Goal: Information Seeking & Learning: Check status

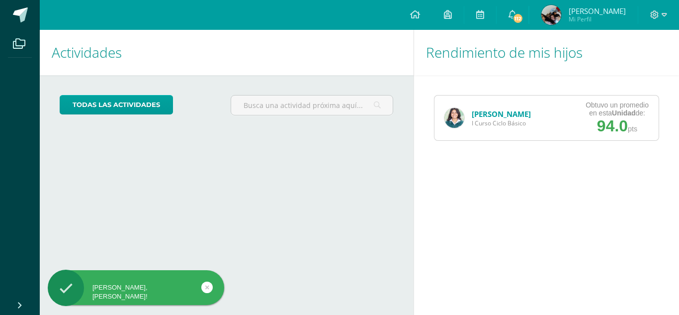
click at [469, 115] on div "Rebeca Estrada I Curso Ciclo Básico" at bounding box center [487, 117] width 106 height 45
click at [483, 112] on link "[PERSON_NAME]" at bounding box center [501, 114] width 59 height 10
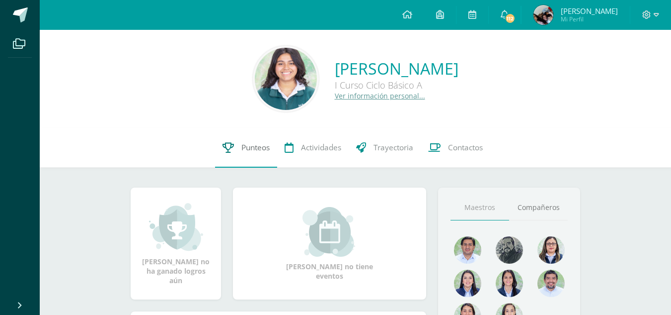
click at [236, 144] on link "Punteos" at bounding box center [246, 148] width 62 height 40
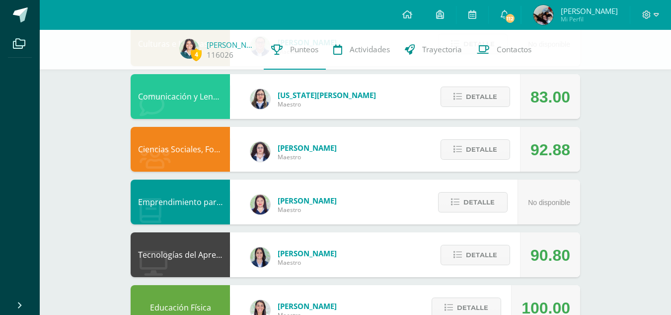
scroll to position [191, 0]
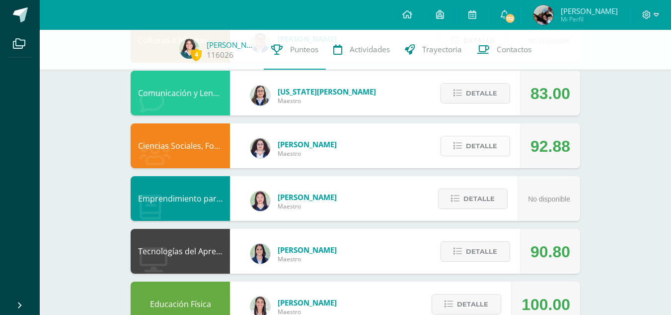
click at [477, 146] on span "Detalle" at bounding box center [481, 146] width 31 height 18
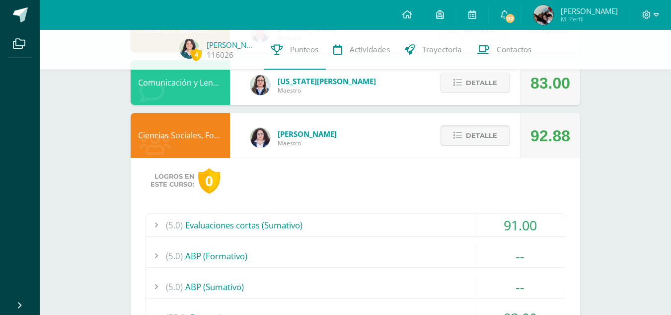
scroll to position [200, 0]
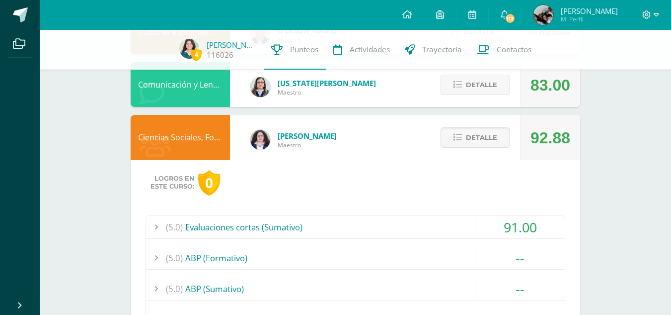
click at [502, 228] on div "91.00" at bounding box center [520, 227] width 89 height 22
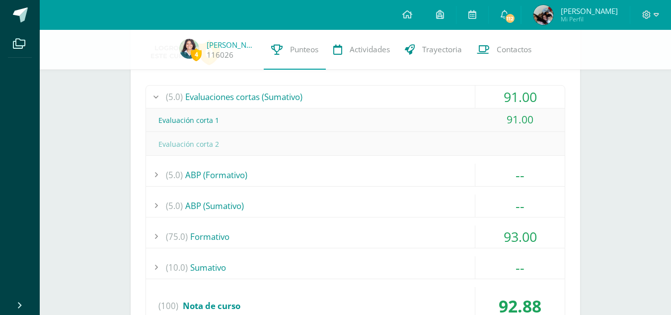
scroll to position [327, 0]
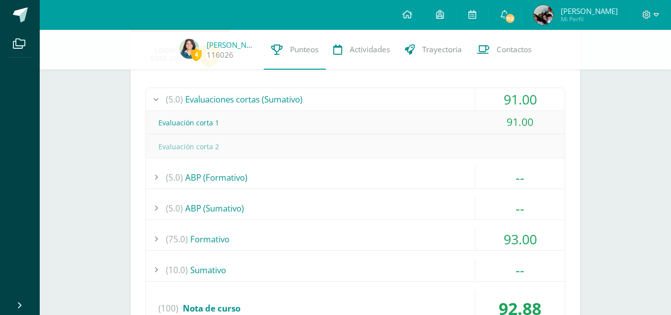
click at [524, 98] on div "91.00" at bounding box center [520, 99] width 89 height 22
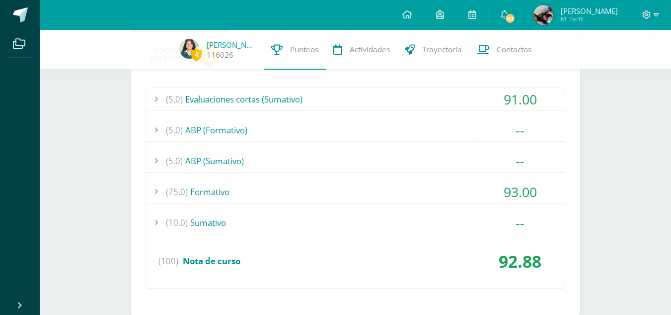
click at [514, 200] on div "93.00" at bounding box center [520, 191] width 89 height 22
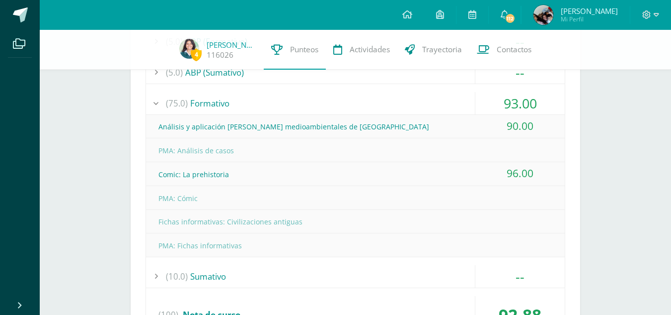
scroll to position [418, 0]
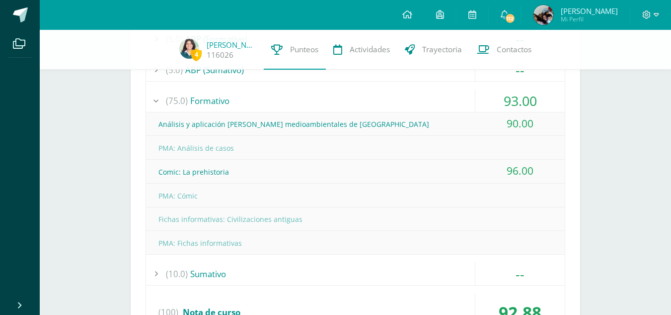
click at [503, 98] on div "93.00" at bounding box center [520, 100] width 89 height 22
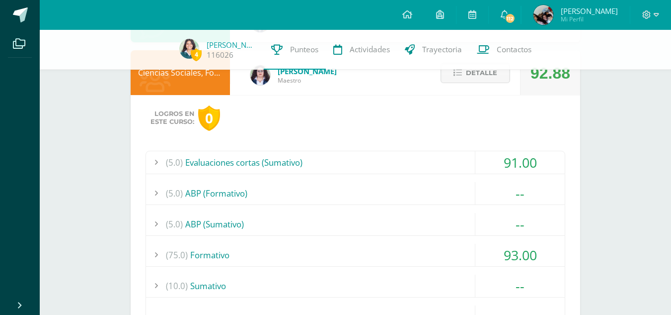
scroll to position [262, 0]
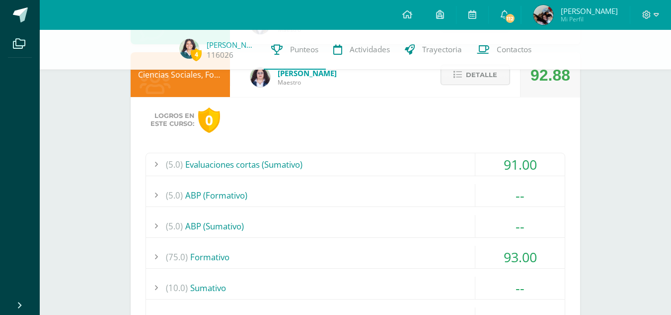
click at [498, 78] on button "Detalle" at bounding box center [476, 75] width 70 height 20
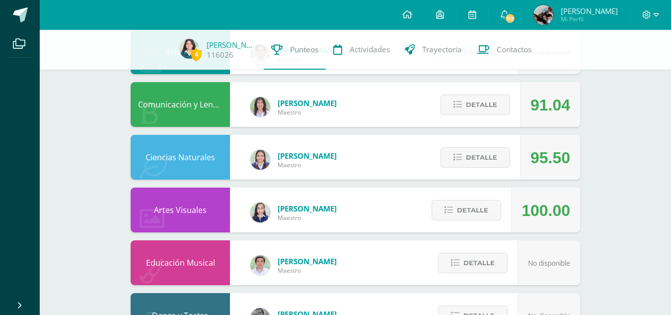
scroll to position [609, 0]
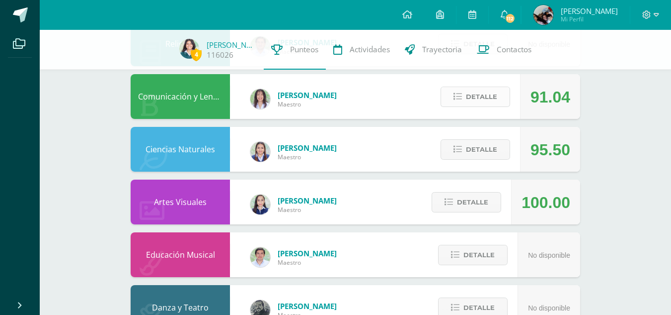
click at [482, 94] on span "Detalle" at bounding box center [481, 96] width 31 height 18
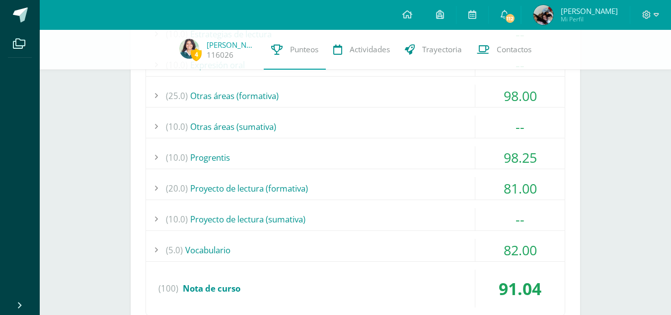
scroll to position [768, 0]
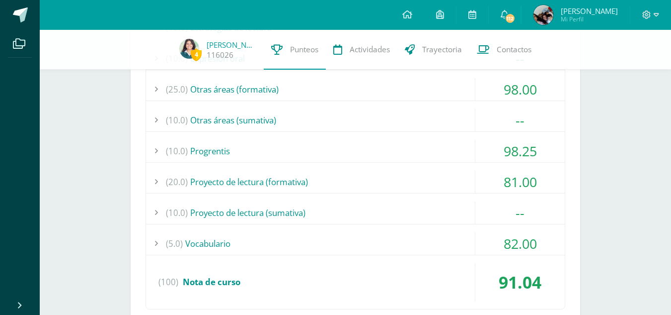
click at [510, 186] on div "81.00" at bounding box center [520, 181] width 89 height 22
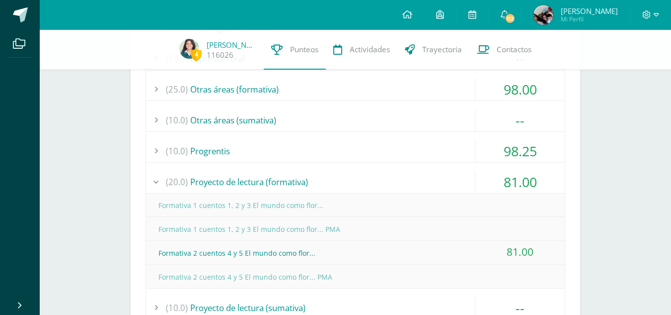
click at [519, 176] on div "81.00" at bounding box center [520, 181] width 89 height 22
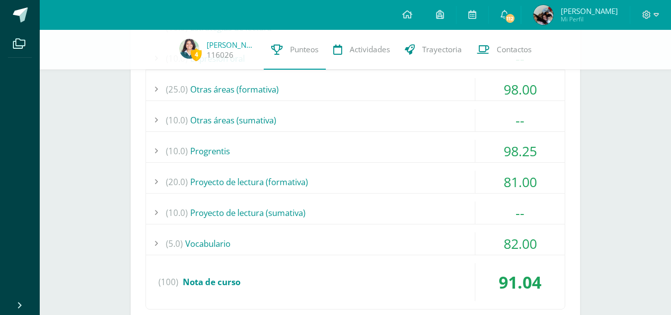
click at [524, 227] on div "(10.0) Estrategias de lectura -- Formativa 1 Intención comunicativa del texto H…" at bounding box center [356, 162] width 420 height 293
click at [522, 238] on div "82.00" at bounding box center [520, 243] width 89 height 22
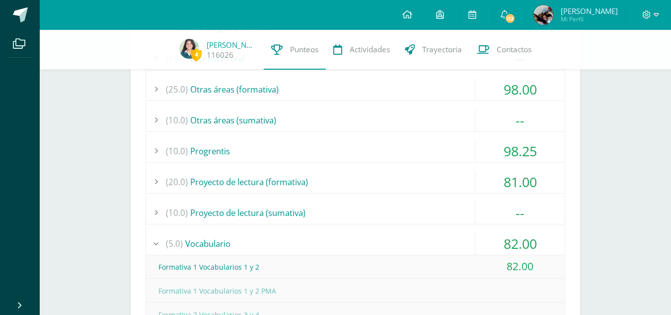
click at [523, 239] on div "82.00" at bounding box center [520, 243] width 89 height 22
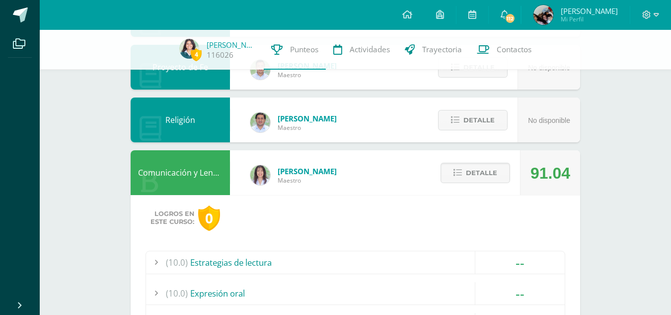
scroll to position [531, 0]
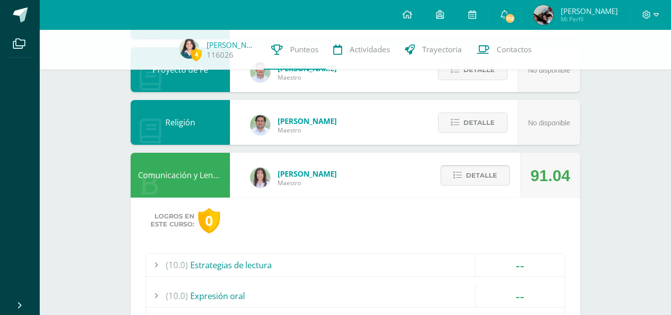
click at [483, 176] on span "Detalle" at bounding box center [481, 175] width 31 height 18
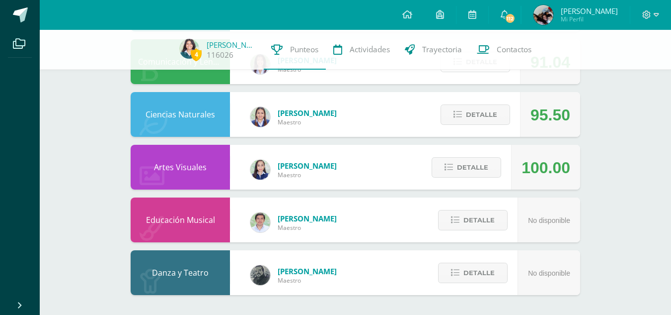
scroll to position [614, 0]
